Goal: Use online tool/utility: Utilize a website feature to perform a specific function

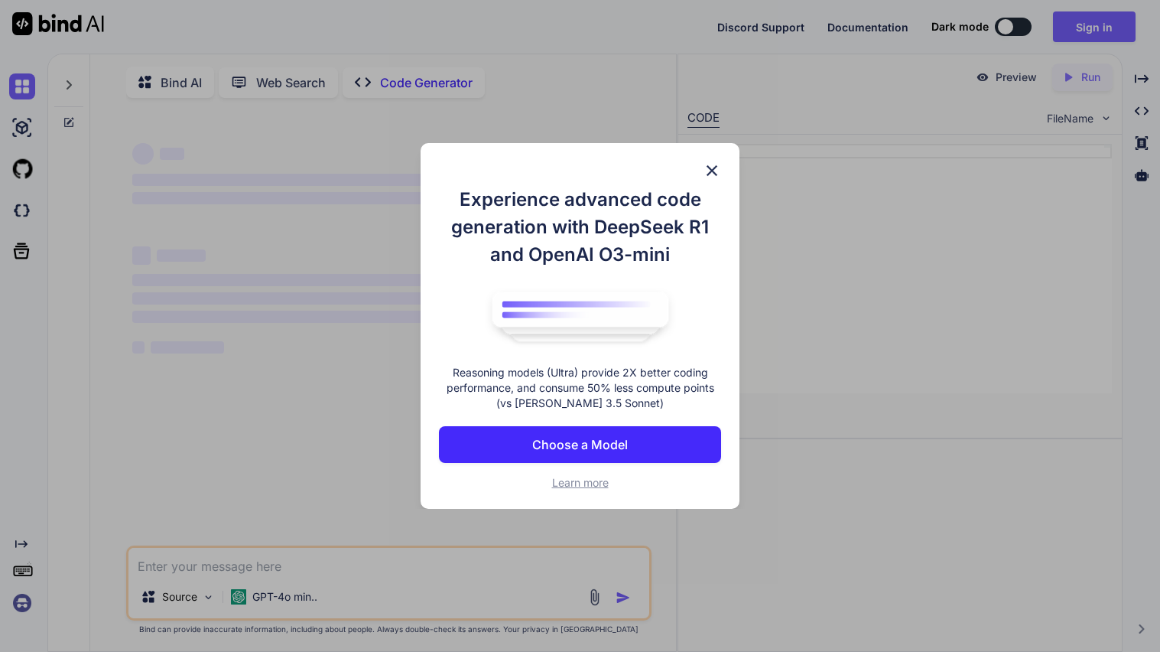
click at [704, 171] on img at bounding box center [712, 170] width 18 height 18
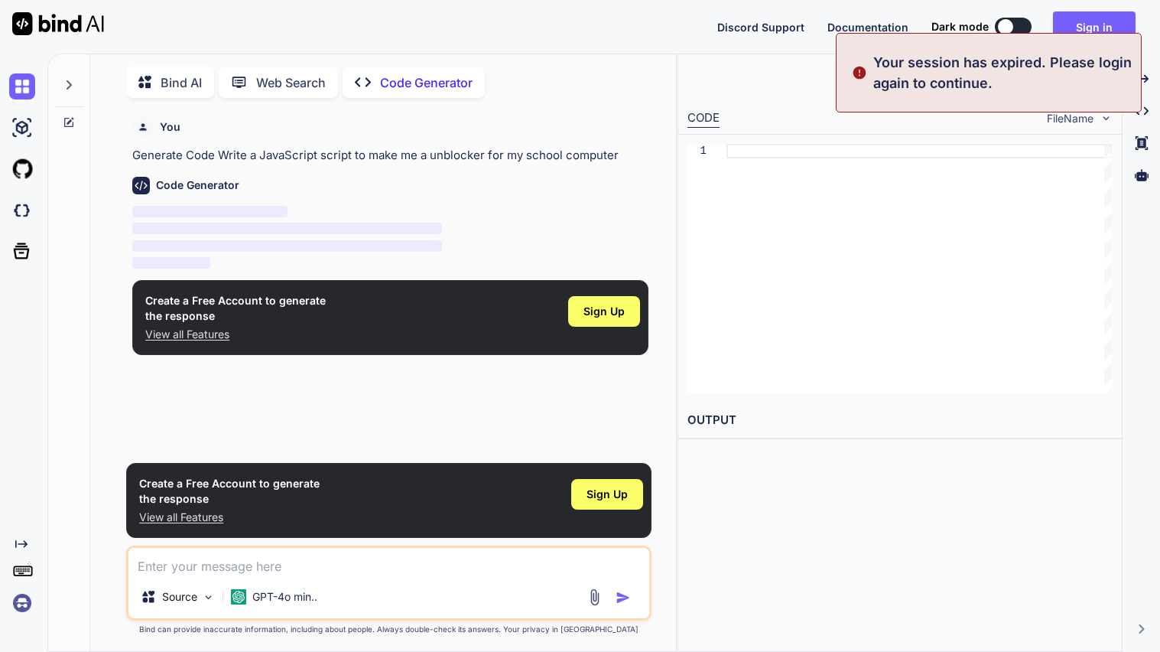
scroll to position [5, 0]
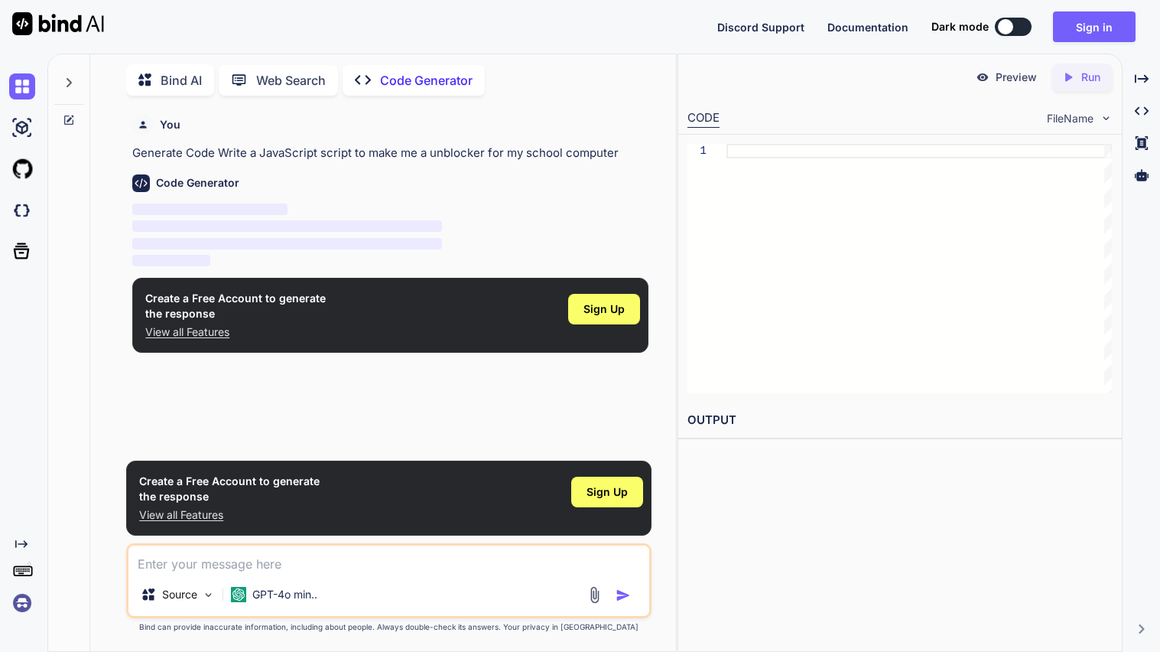
click at [288, 568] on textarea at bounding box center [388, 559] width 521 height 28
click at [1008, 26] on div at bounding box center [1005, 26] width 15 height 15
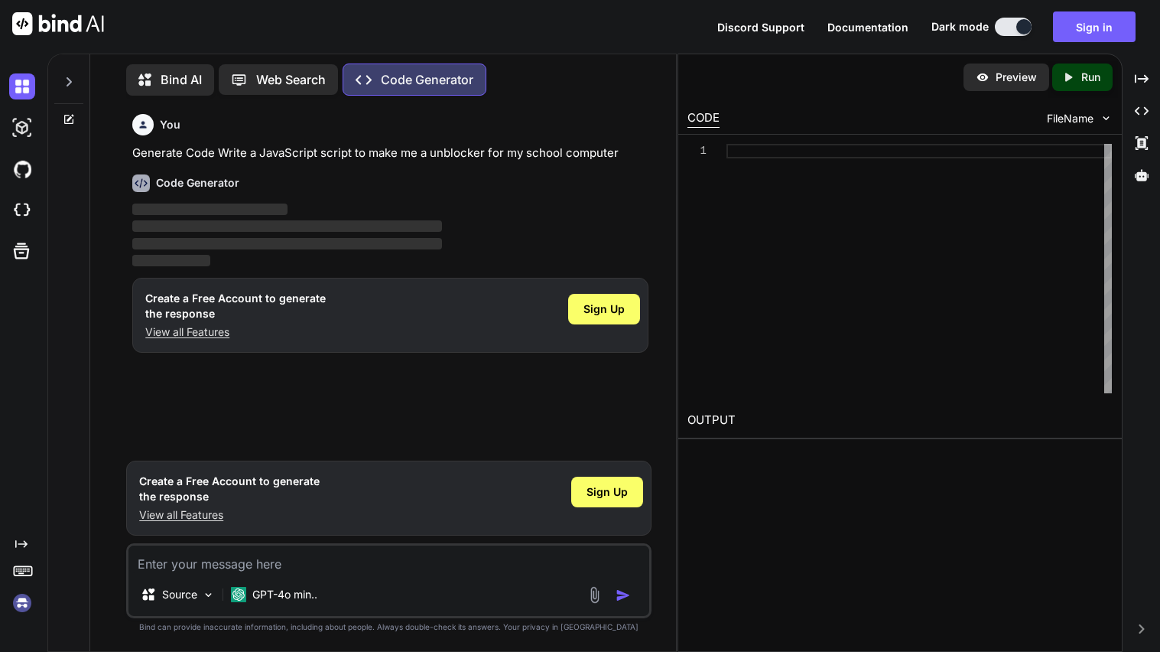
click at [1008, 26] on button at bounding box center [1013, 27] width 37 height 18
type textarea "x"
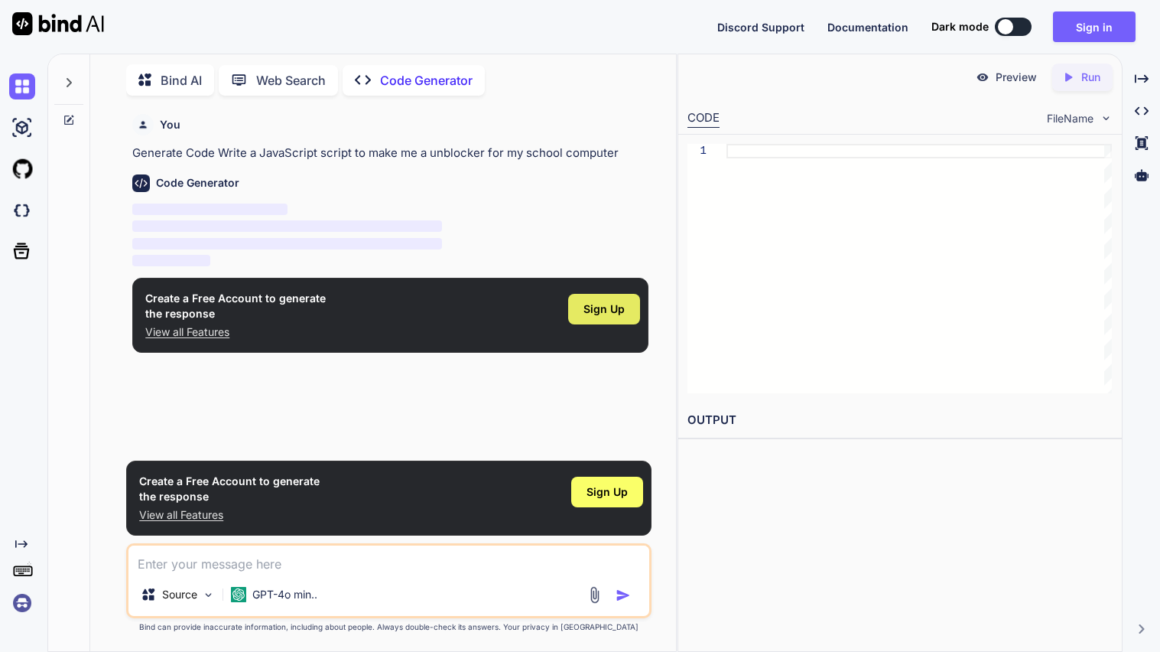
click at [595, 309] on span "Sign Up" at bounding box center [604, 308] width 41 height 15
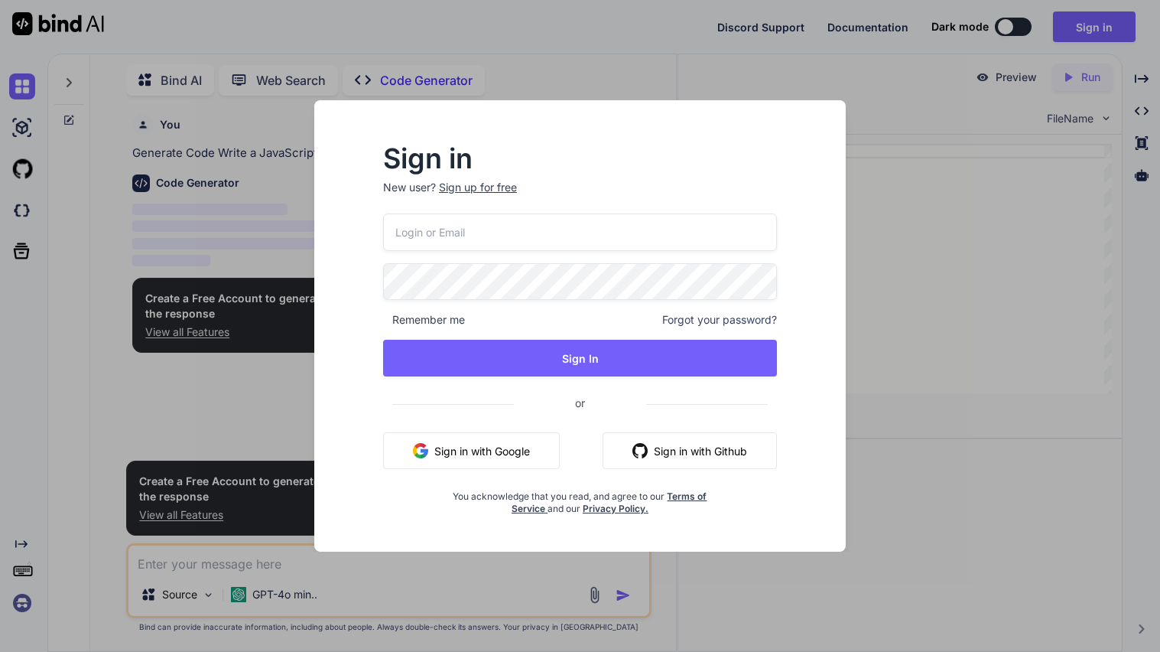
click at [457, 455] on button "Sign in with Google" at bounding box center [471, 450] width 177 height 37
click at [499, 448] on button "Sign in with Google" at bounding box center [471, 450] width 177 height 37
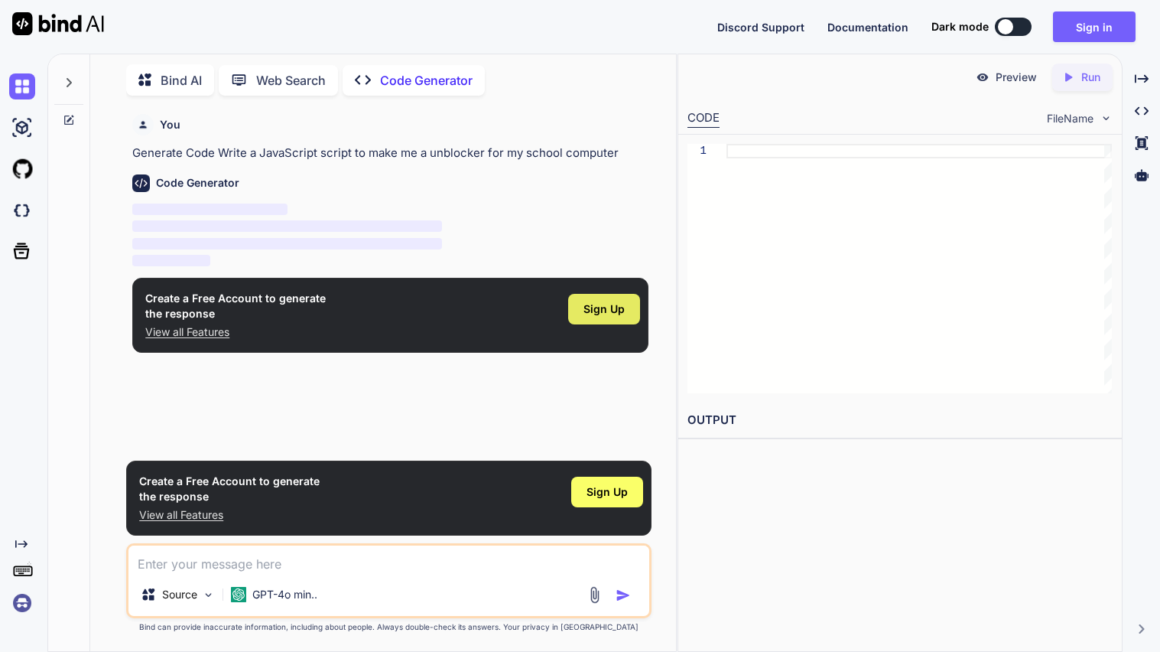
click at [607, 305] on span "Sign Up" at bounding box center [604, 308] width 41 height 15
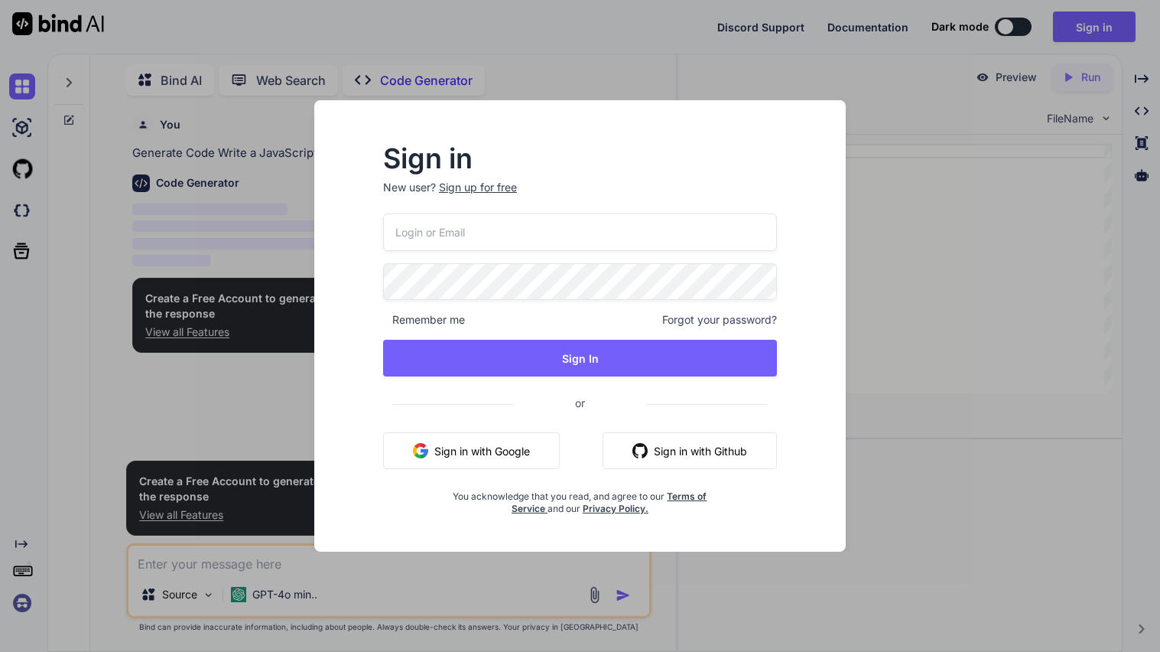
click at [529, 226] on input "email" at bounding box center [580, 231] width 394 height 37
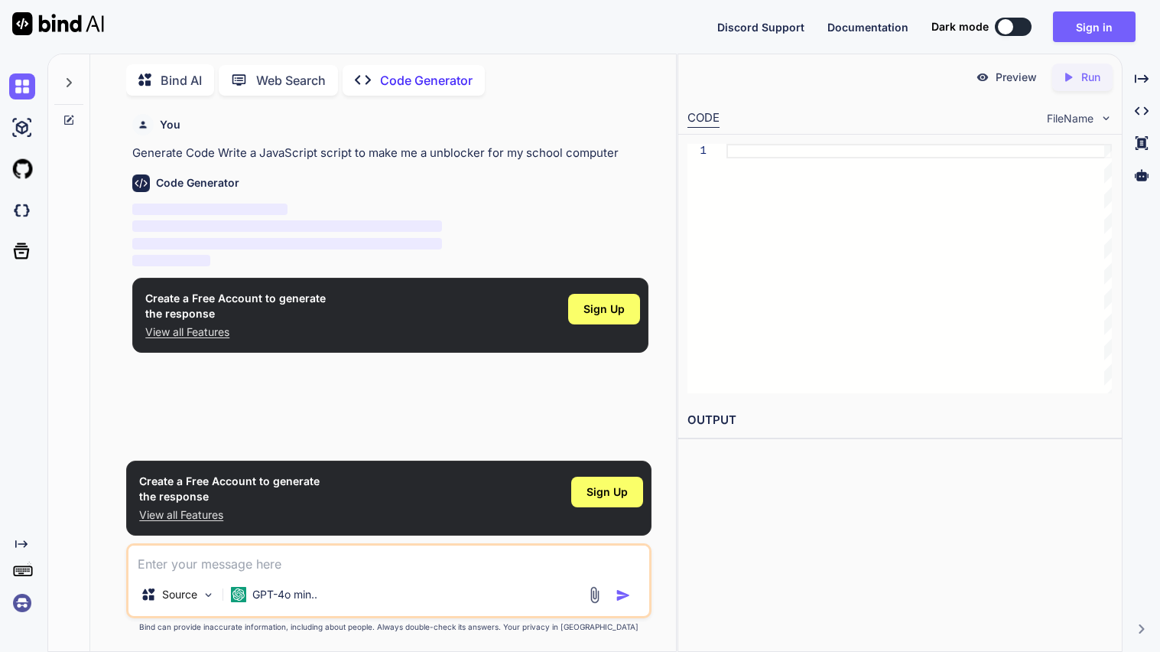
click at [756, 247] on div at bounding box center [919, 268] width 385 height 249
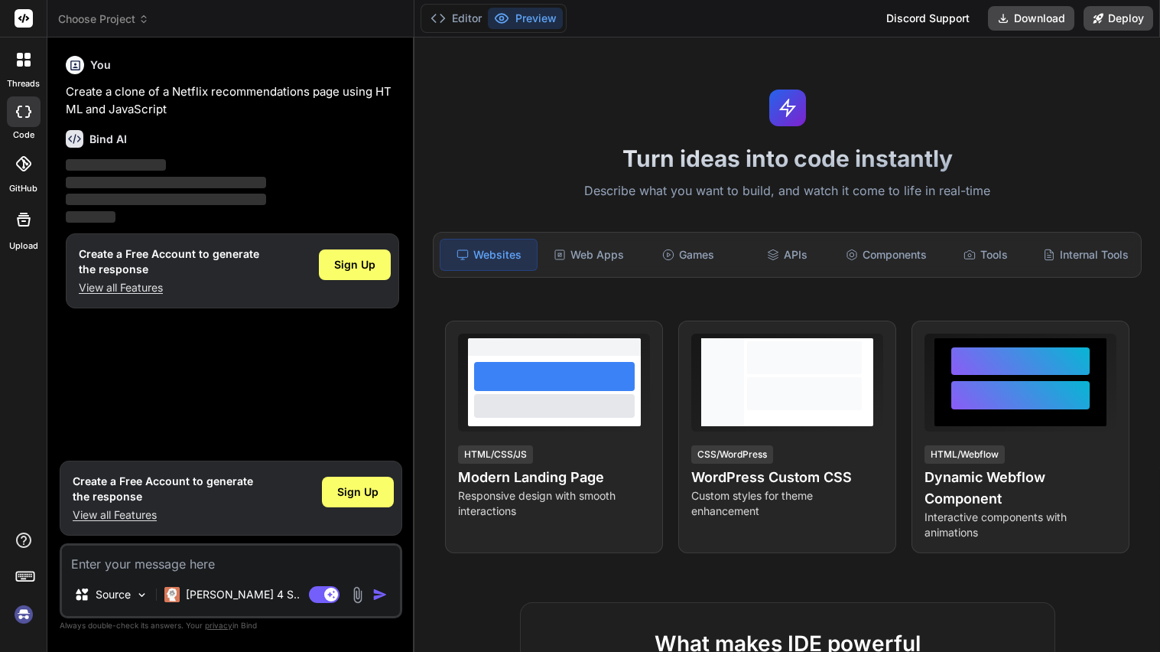
type textarea "x"
